Goal: Task Accomplishment & Management: Complete application form

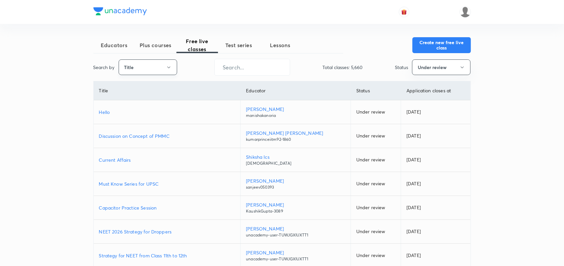
click at [160, 62] on button "Title" at bounding box center [148, 67] width 58 height 16
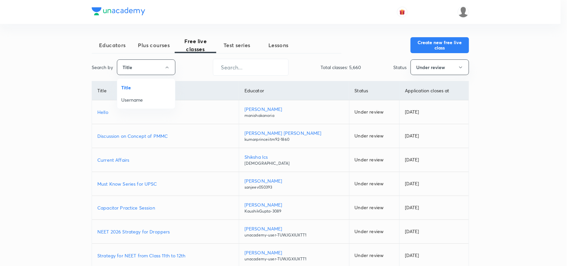
click at [139, 99] on span "Username" at bounding box center [146, 99] width 50 height 7
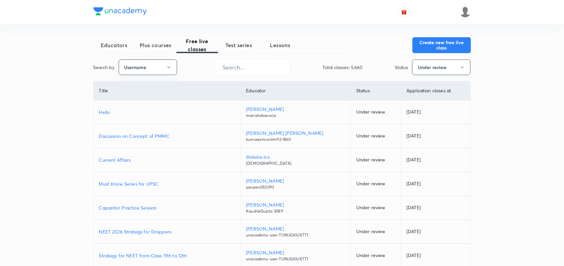
click at [449, 70] on button "Under review" at bounding box center [441, 67] width 58 height 16
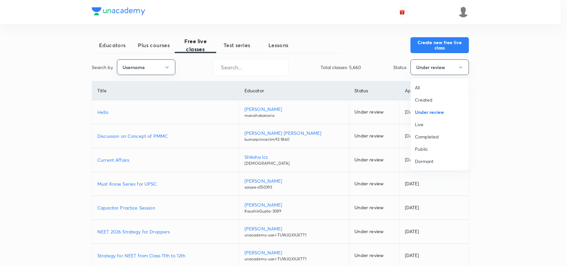
click at [424, 87] on span "All" at bounding box center [440, 87] width 50 height 7
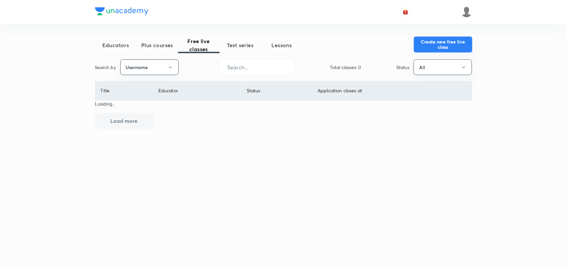
click at [442, 46] on button "Create new free live class" at bounding box center [443, 45] width 58 height 16
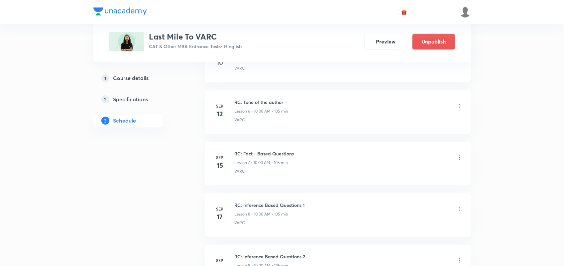
scroll to position [613, 0]
click at [359, 180] on li "Sep 15 RC: Fact - Based Questions Lesson 7 • 10:00 AM • 105 min VARC" at bounding box center [338, 164] width 266 height 44
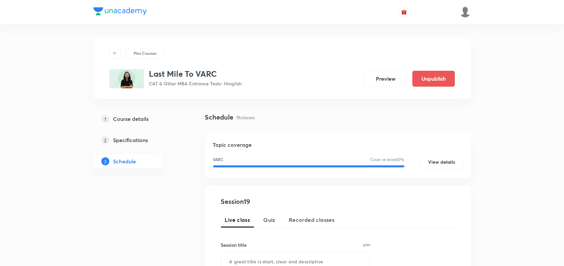
scroll to position [135, 0]
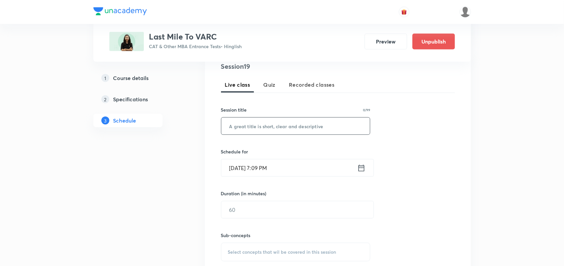
drag, startPoint x: 266, startPoint y: 130, endPoint x: 248, endPoint y: 127, distance: 18.5
click at [248, 127] on input "text" at bounding box center [295, 126] width 149 height 17
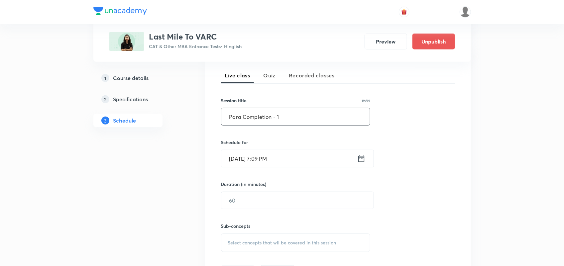
scroll to position [145, 0]
type input "Para Completion - 1"
click at [363, 156] on icon at bounding box center [361, 158] width 6 height 7
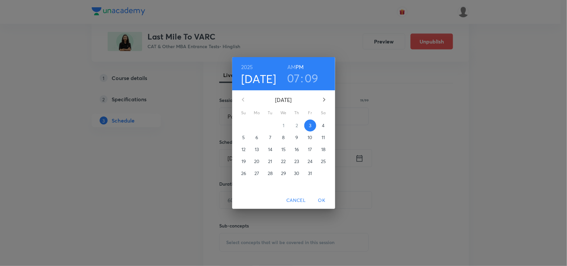
click at [241, 140] on span "5" at bounding box center [244, 137] width 12 height 7
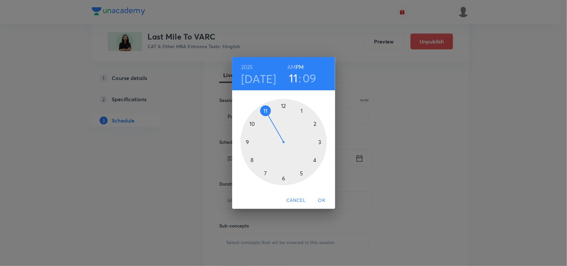
drag, startPoint x: 263, startPoint y: 122, endPoint x: 266, endPoint y: 114, distance: 8.4
click at [266, 114] on div at bounding box center [284, 142] width 86 height 86
drag, startPoint x: 314, startPoint y: 122, endPoint x: 284, endPoint y: 110, distance: 32.3
click at [284, 110] on div at bounding box center [284, 142] width 86 height 86
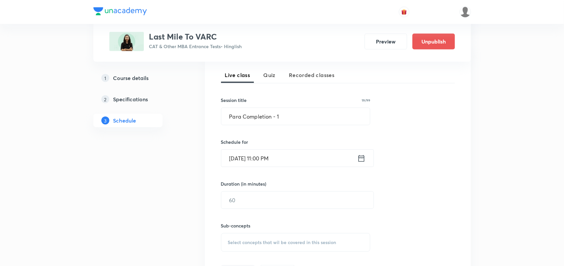
click at [364, 160] on icon at bounding box center [361, 158] width 6 height 7
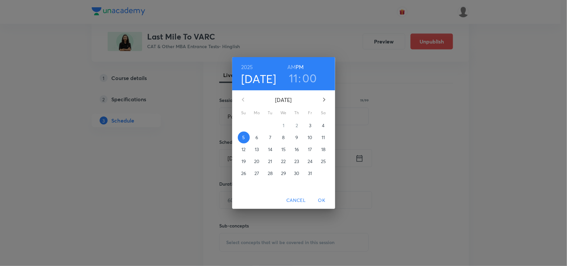
click at [293, 67] on h6 "AM" at bounding box center [291, 66] width 8 height 9
click at [321, 197] on span "OK" at bounding box center [322, 200] width 16 height 8
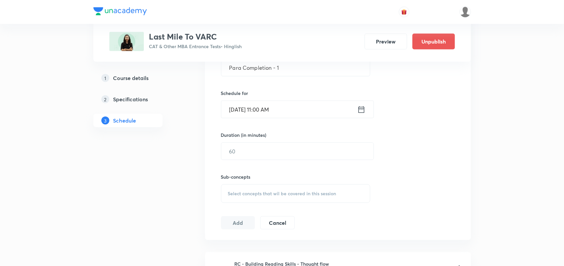
scroll to position [195, 0]
click at [281, 153] on input "text" at bounding box center [297, 150] width 152 height 17
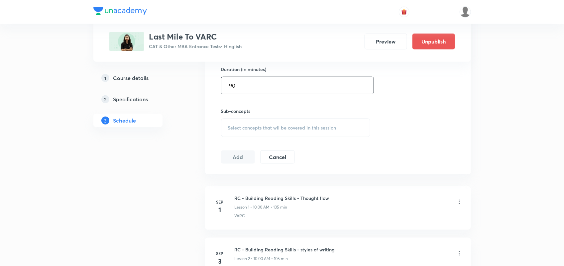
scroll to position [259, 0]
type input "90"
click at [249, 129] on span "Select concepts that wil be covered in this session" at bounding box center [282, 128] width 108 height 5
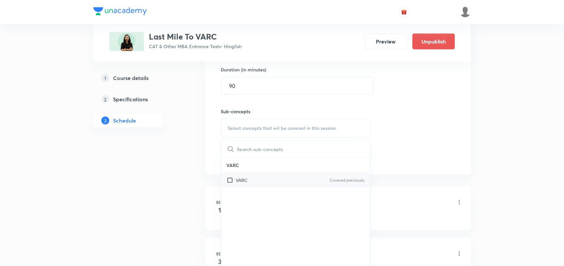
click at [237, 177] on p "VARC" at bounding box center [242, 180] width 12 height 7
checkbox input "true"
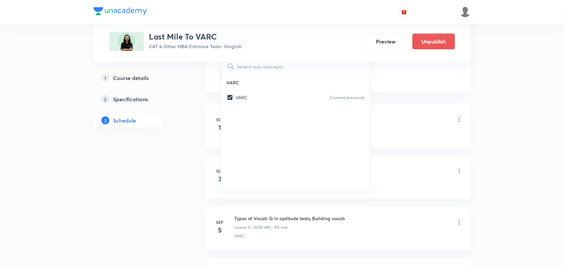
click at [464, 159] on li "Sep 3 RC - Building Reading Skills - styles of writing Lesson 2 • 10:00 AM • 10…" at bounding box center [338, 177] width 266 height 44
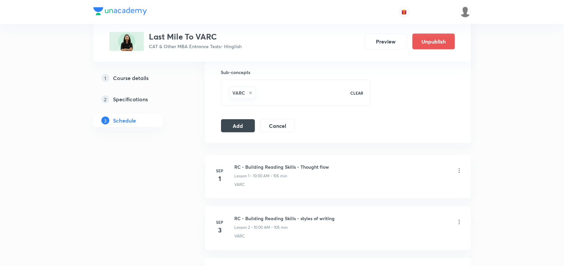
scroll to position [297, 0]
click at [230, 130] on button "Add" at bounding box center [238, 126] width 34 height 13
click at [135, 80] on h5 "Course details" at bounding box center [131, 78] width 36 height 8
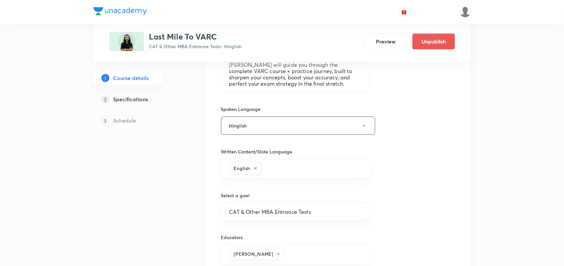
scroll to position [257, 0]
click at [122, 90] on div "1 Course details 2 Specifications 3 Schedule" at bounding box center [138, 103] width 90 height 64
click at [122, 99] on h5 "Specifications" at bounding box center [130, 99] width 35 height 8
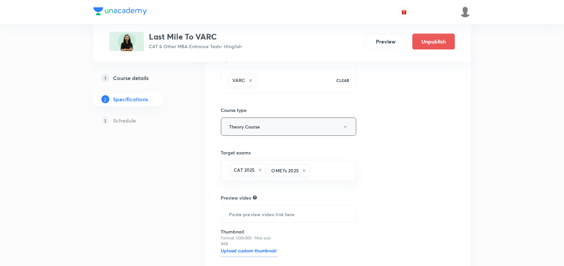
scroll to position [67, 0]
click at [274, 83] on div "VARC" at bounding box center [279, 79] width 103 height 15
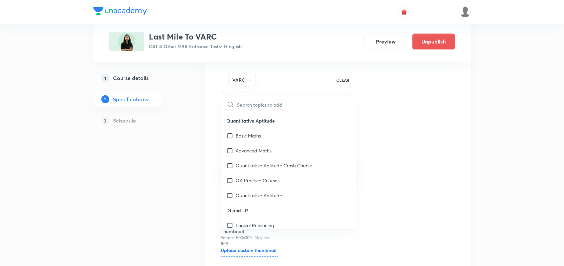
type input "v"
checkbox input "true"
type input "ve"
checkbox input "true"
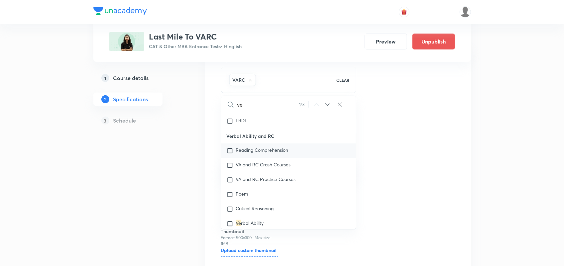
type input "ve"
click at [228, 144] on div "Reading Comprehension" at bounding box center [288, 151] width 135 height 15
checkbox input "true"
click at [230, 165] on input "checkbox" at bounding box center [231, 165] width 9 height 7
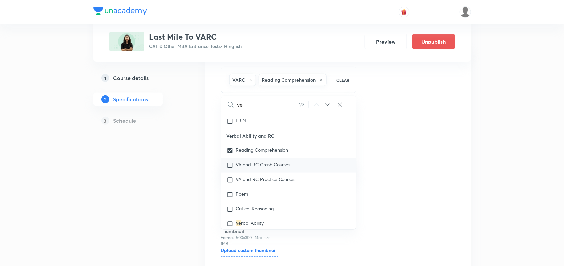
checkbox input "true"
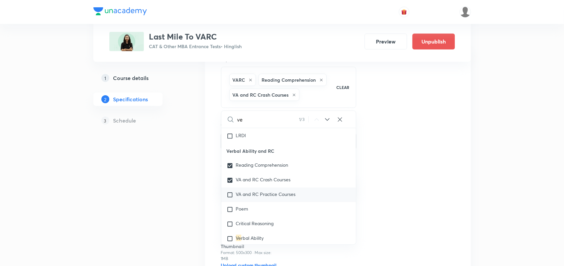
click at [230, 196] on input "checkbox" at bounding box center [231, 195] width 9 height 7
checkbox input "true"
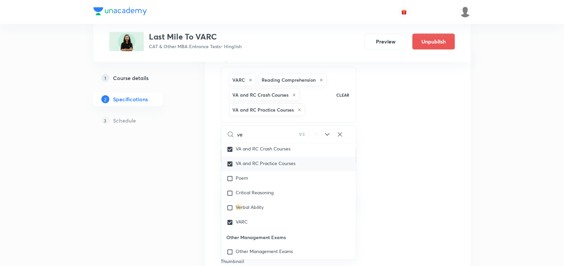
scroll to position [222, 0]
click at [231, 178] on input "checkbox" at bounding box center [231, 178] width 9 height 7
checkbox input "true"
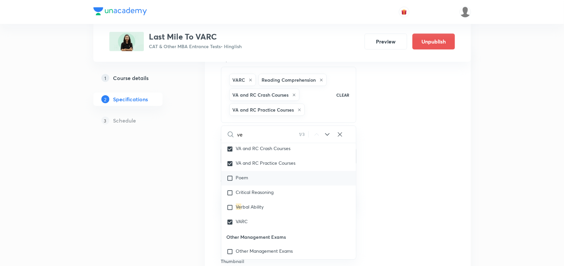
checkbox input "true"
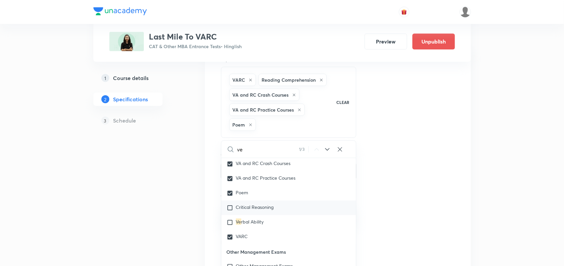
click at [230, 207] on input "checkbox" at bounding box center [231, 208] width 9 height 7
checkbox input "true"
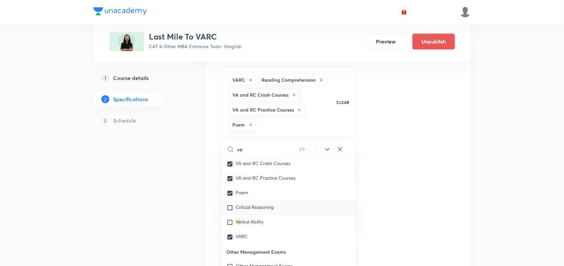
checkbox input "true"
click at [229, 224] on input "checkbox" at bounding box center [231, 222] width 9 height 7
checkbox input "true"
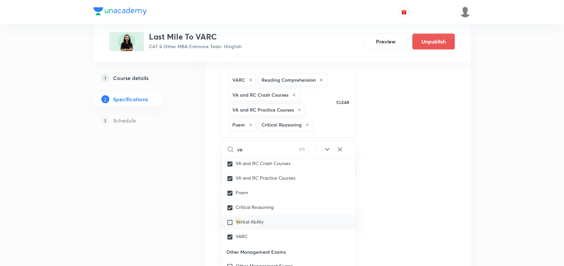
checkbox input "true"
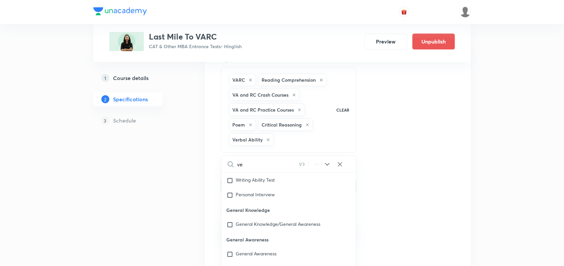
checkbox input "true"
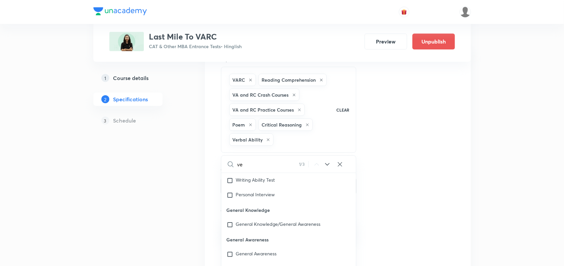
checkbox input "true"
click at [436, 196] on div "Topics VARC Reading Comprehension VA and RC Crash Courses VA and RC Practice Co…" at bounding box center [338, 201] width 234 height 290
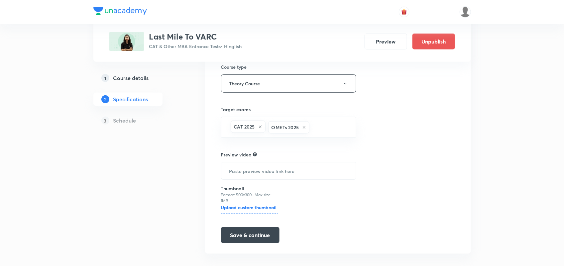
scroll to position [180, 0]
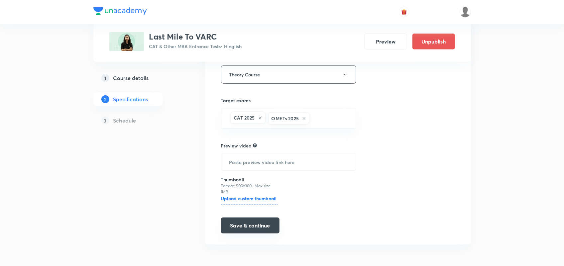
click at [252, 227] on button "Save & continue" at bounding box center [250, 226] width 58 height 16
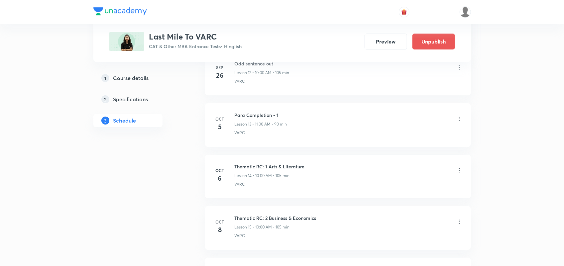
scroll to position [959, 0]
drag, startPoint x: 173, startPoint y: 203, endPoint x: 166, endPoint y: 178, distance: 25.8
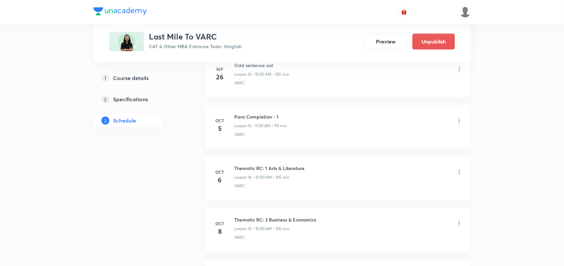
click at [460, 122] on icon at bounding box center [459, 120] width 7 height 7
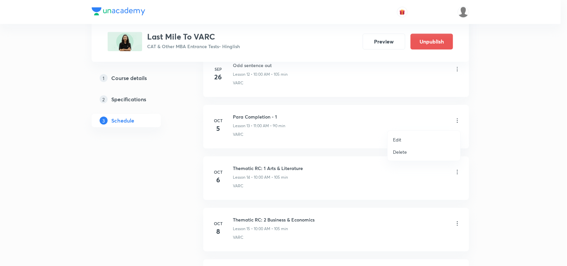
click at [401, 139] on p "Edit" at bounding box center [397, 139] width 8 height 7
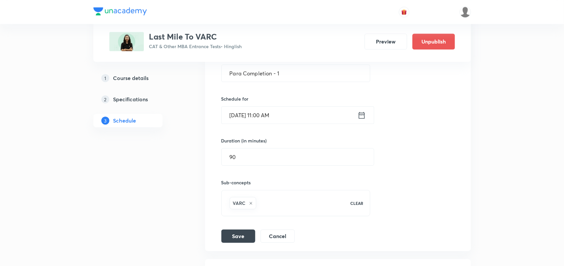
scroll to position [806, 0]
click at [249, 204] on icon at bounding box center [251, 203] width 4 height 4
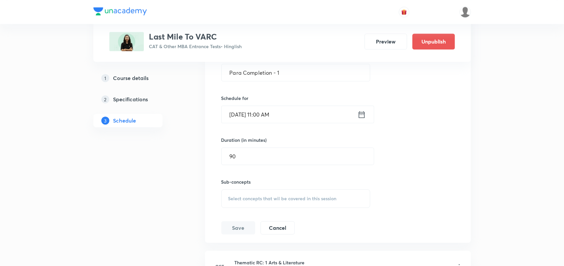
click at [248, 204] on div "Select concepts that wil be covered in this session" at bounding box center [295, 198] width 149 height 19
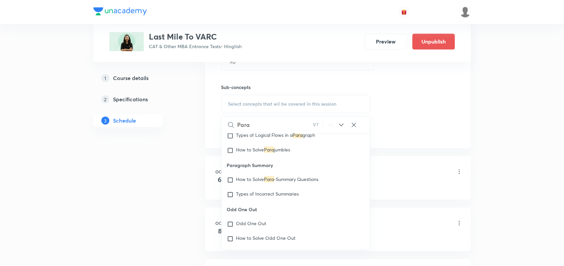
scroll to position [594, 0]
type input "Para"
click at [233, 181] on input "checkbox" at bounding box center [231, 179] width 9 height 7
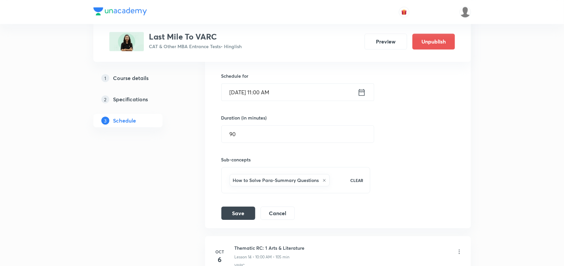
scroll to position [823, 0]
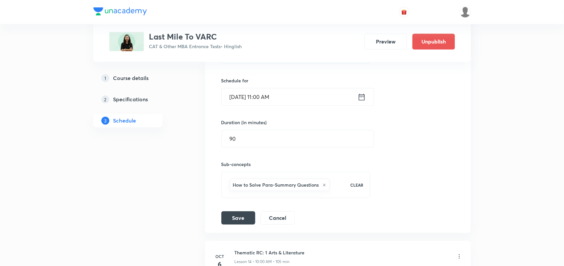
click at [228, 232] on li "Para Completion - 1 Lesson 13 VARC Session 13 Live class Session title 19/99 Pa…" at bounding box center [338, 107] width 266 height 249
click at [236, 219] on button "Save" at bounding box center [238, 217] width 34 height 13
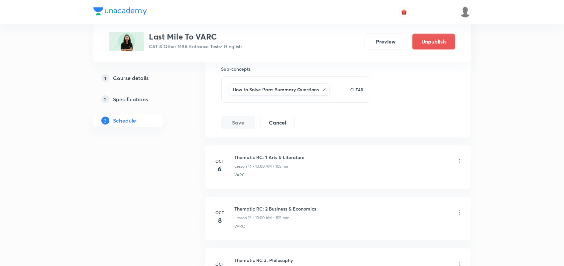
scroll to position [840, 0]
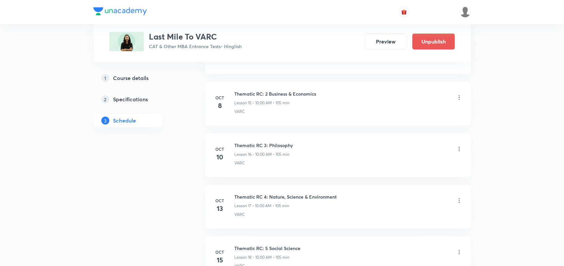
scroll to position [1084, 0]
drag, startPoint x: 235, startPoint y: 148, endPoint x: 298, endPoint y: 150, distance: 63.2
click at [298, 150] on div "Thematic RC 3: Philosophy Lesson 16 • 10:00 AM • 105 min" at bounding box center [349, 151] width 228 height 16
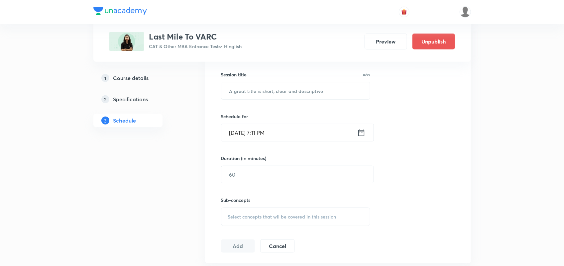
scroll to position [168, 0]
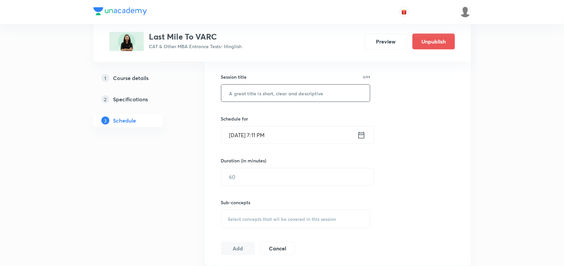
click at [252, 88] on input "text" at bounding box center [295, 93] width 149 height 17
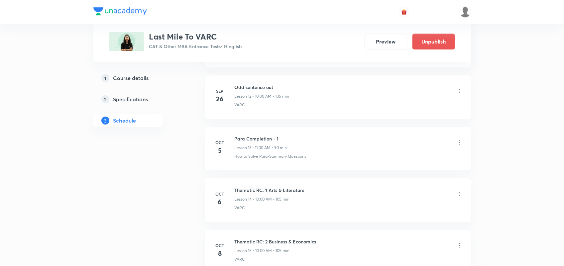
scroll to position [937, 0]
type input "Para Completion-2"
click at [458, 144] on icon at bounding box center [459, 142] width 7 height 7
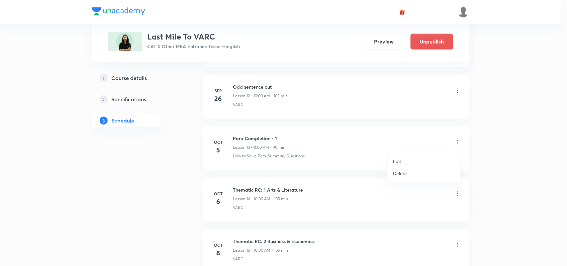
click at [394, 158] on p "Edit" at bounding box center [397, 161] width 8 height 7
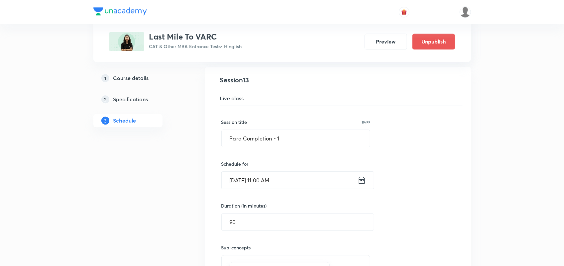
scroll to position [739, 0]
drag, startPoint x: 287, startPoint y: 143, endPoint x: 220, endPoint y: 141, distance: 67.5
click at [220, 141] on div "Para Completion - 1 Lesson 13 How to Solve Para-Summary Questions Session 13 Li…" at bounding box center [337, 191] width 249 height 233
paste input "completion"
click at [274, 141] on input "Para completion -1" at bounding box center [296, 138] width 148 height 17
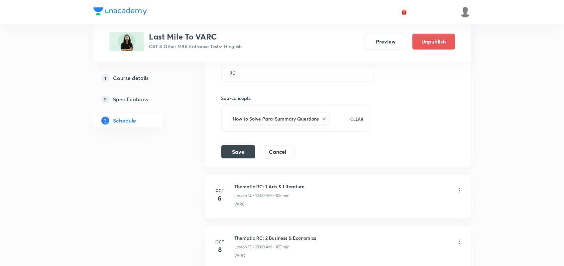
scroll to position [891, 0]
type input "Para completion - 1"
click at [241, 152] on button "Save" at bounding box center [238, 149] width 34 height 13
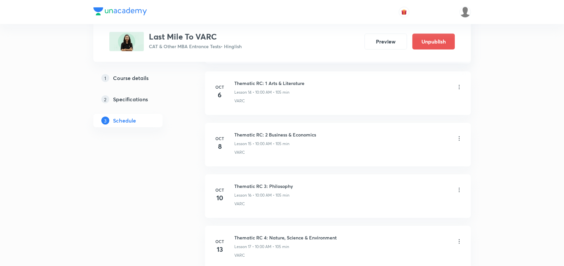
scroll to position [1165, 0]
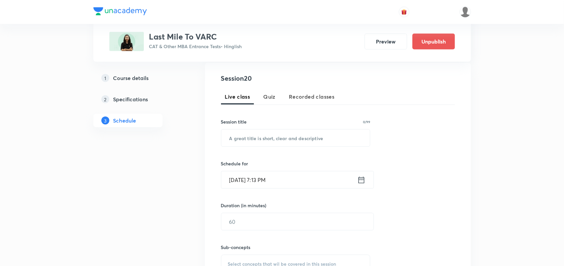
scroll to position [125, 0]
click at [253, 138] on input "text" at bounding box center [295, 136] width 149 height 17
paste input "Para completion"
click at [275, 135] on input "Para completion -2" at bounding box center [295, 136] width 149 height 17
type input "Para completion - 2"
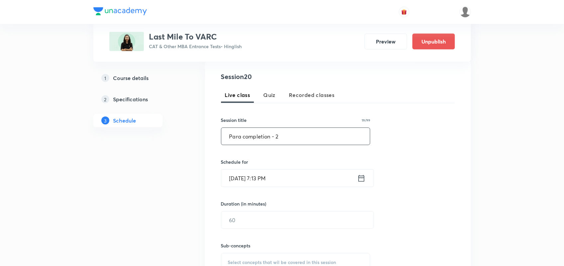
click at [363, 174] on icon at bounding box center [361, 178] width 8 height 9
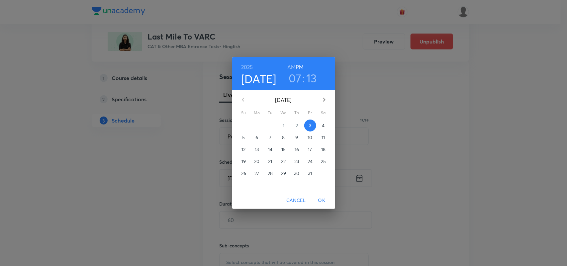
click at [245, 149] on p "12" at bounding box center [243, 149] width 4 height 7
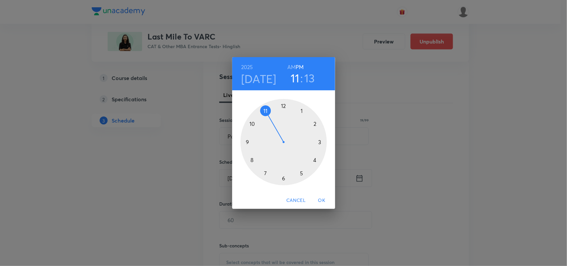
drag, startPoint x: 264, startPoint y: 171, endPoint x: 261, endPoint y: 115, distance: 56.6
click at [261, 115] on div at bounding box center [284, 142] width 86 height 86
drag, startPoint x: 321, startPoint y: 134, endPoint x: 282, endPoint y: 108, distance: 46.7
click at [282, 108] on div at bounding box center [284, 142] width 86 height 86
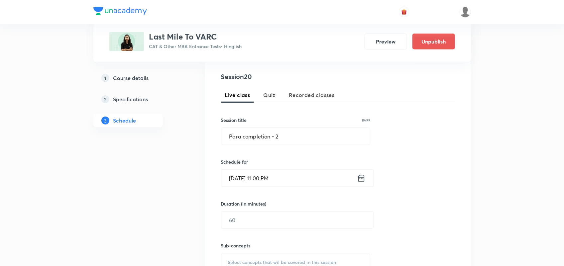
click at [360, 179] on icon at bounding box center [361, 178] width 8 height 9
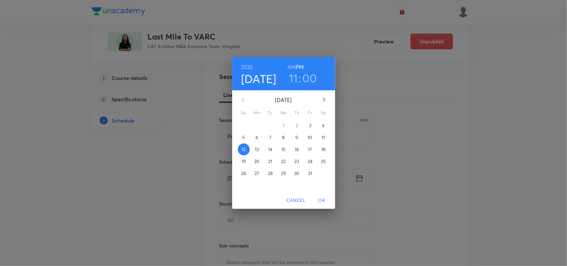
click at [292, 67] on h6 "AM" at bounding box center [291, 66] width 8 height 9
click at [321, 201] on span "OK" at bounding box center [322, 200] width 16 height 8
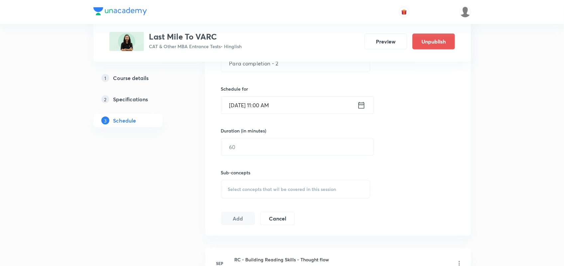
scroll to position [199, 0]
click at [275, 147] on input "text" at bounding box center [297, 146] width 152 height 17
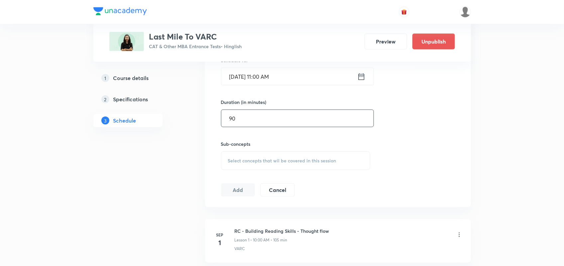
scroll to position [229, 0]
type input "90"
click at [231, 158] on span "Select concepts that wil be covered in this session" at bounding box center [282, 158] width 108 height 5
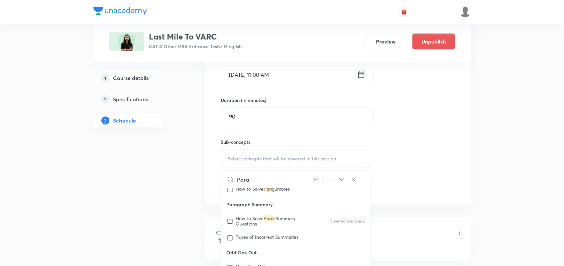
scroll to position [612, 0]
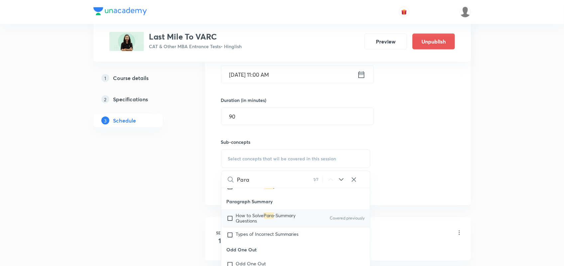
type input "Para"
click at [257, 215] on span "How to Solve" at bounding box center [250, 216] width 28 height 6
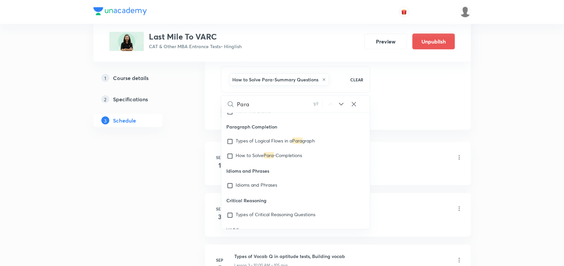
scroll to position [1031, 0]
click at [237, 141] on span "Types of Logical Flows in a" at bounding box center [264, 140] width 56 height 6
checkbox input "true"
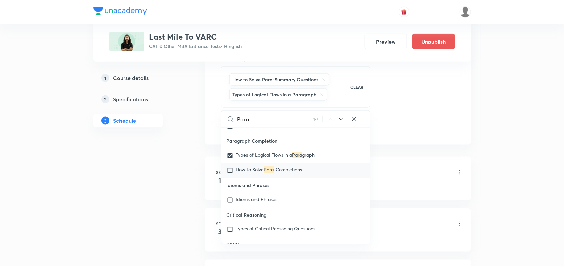
click at [233, 172] on input "checkbox" at bounding box center [231, 170] width 9 height 7
checkbox input "true"
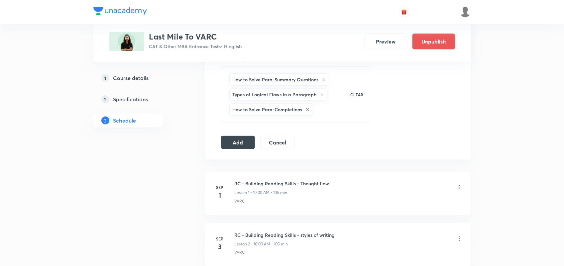
click at [233, 151] on div "Session 20 Live class Quiz Recorded classes Session title 19/99 Para completion…" at bounding box center [338, 16] width 266 height 285
click at [243, 142] on button "Add" at bounding box center [238, 141] width 34 height 13
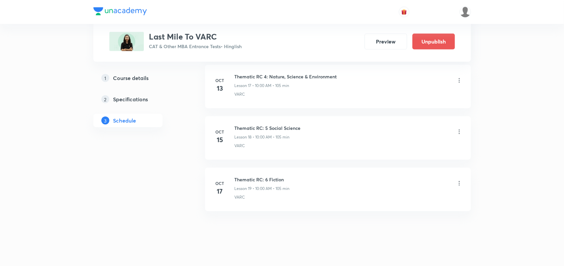
scroll to position [1253, 0]
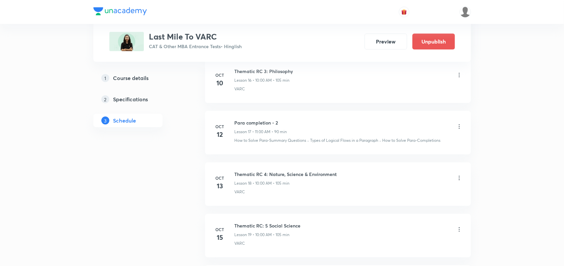
scroll to position [1162, 0]
